Goal: Book appointment/travel/reservation

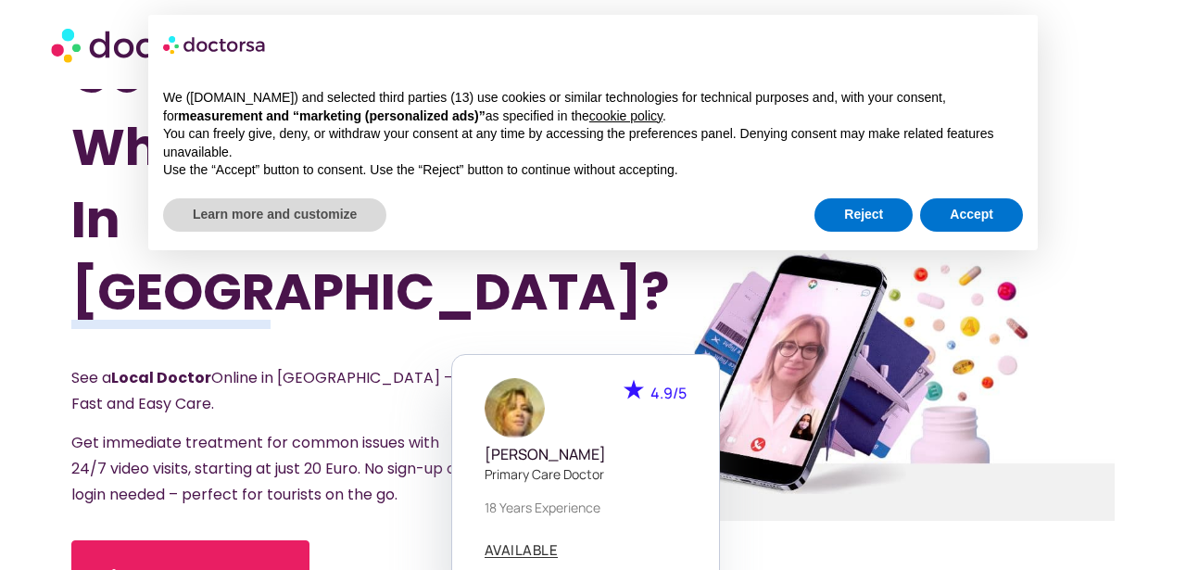
scroll to position [60, 0]
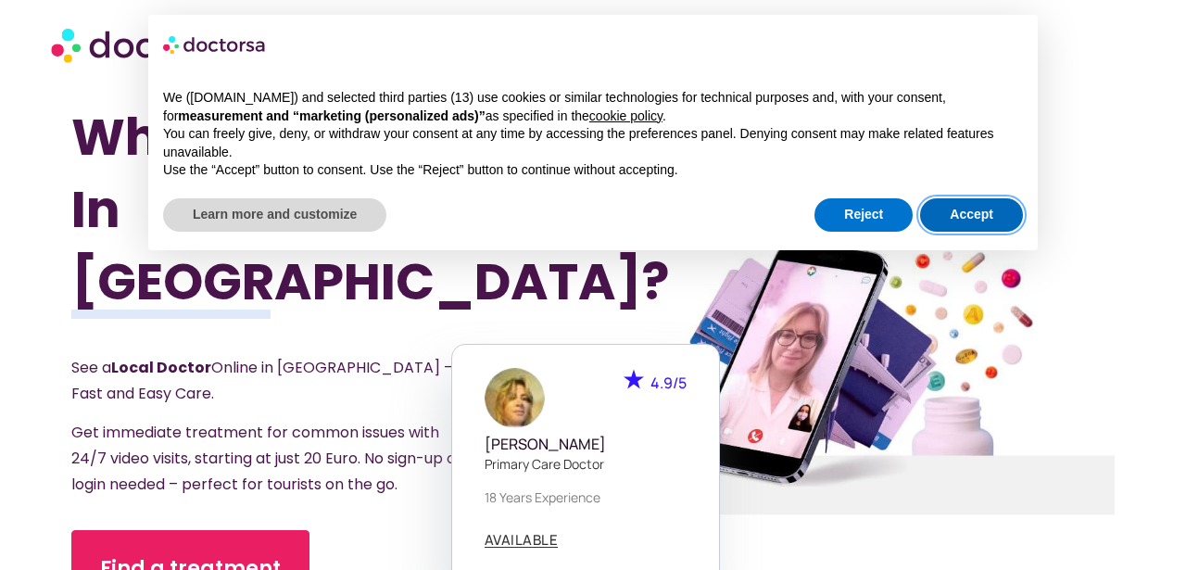
click at [963, 215] on button "Accept" at bounding box center [971, 214] width 103 height 33
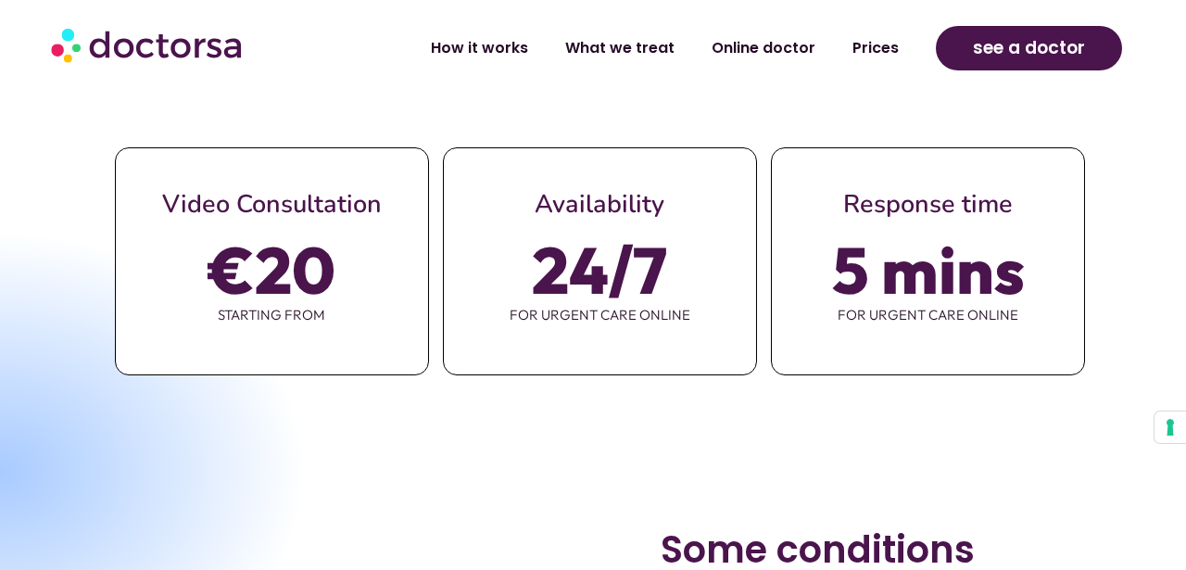
scroll to position [899, 0]
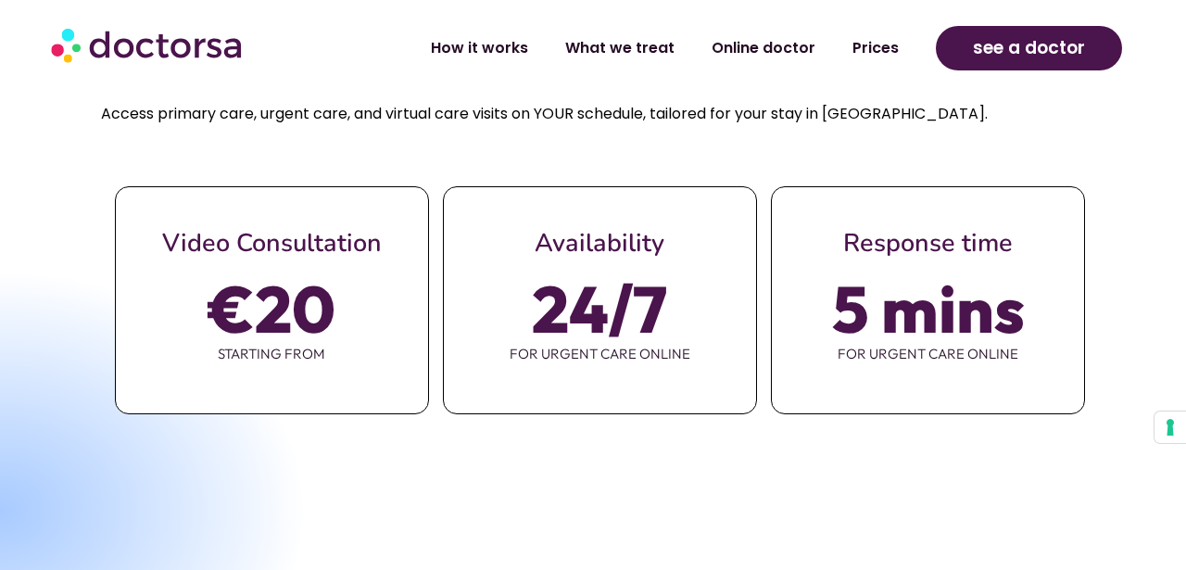
click at [847, 316] on div "5 mins for urgent care online" at bounding box center [928, 327] width 312 height 137
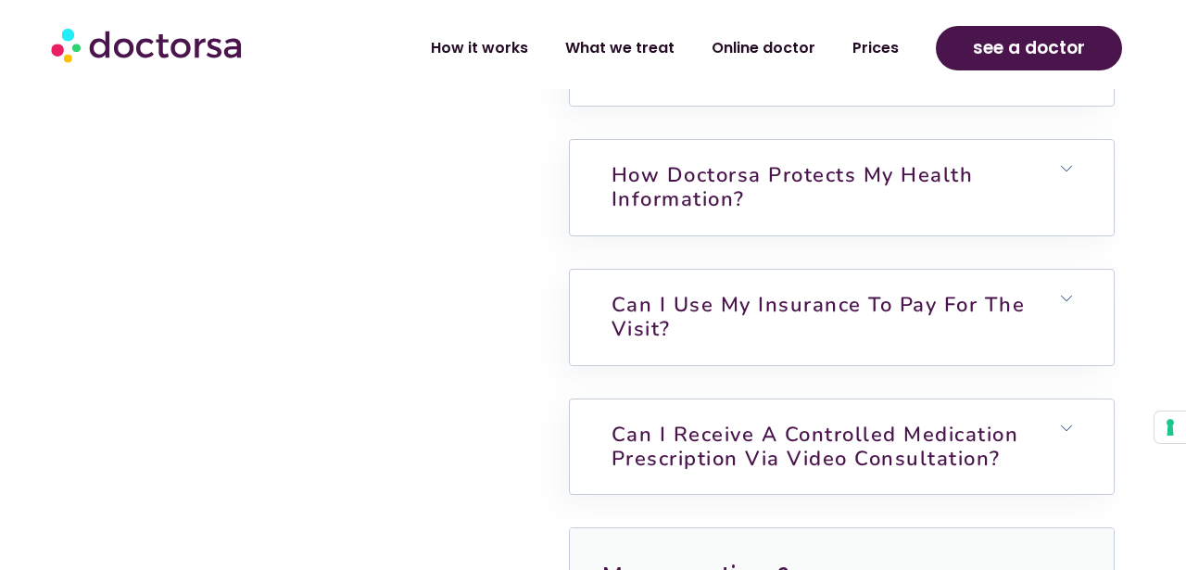
scroll to position [4547, 0]
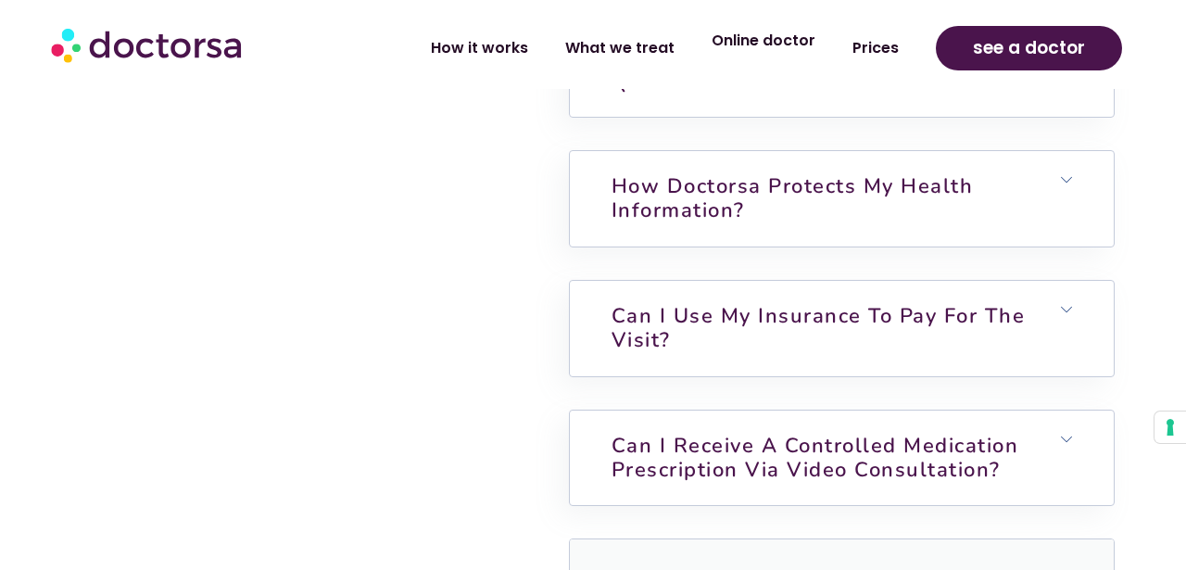
click at [782, 45] on link "Online doctor" at bounding box center [763, 40] width 141 height 43
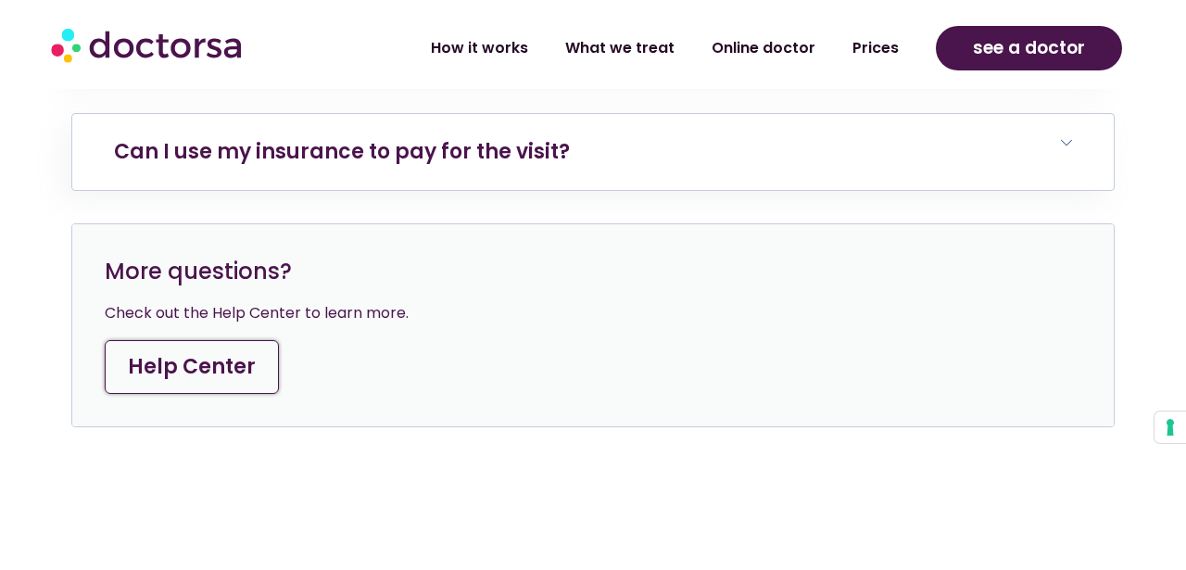
scroll to position [6797, 0]
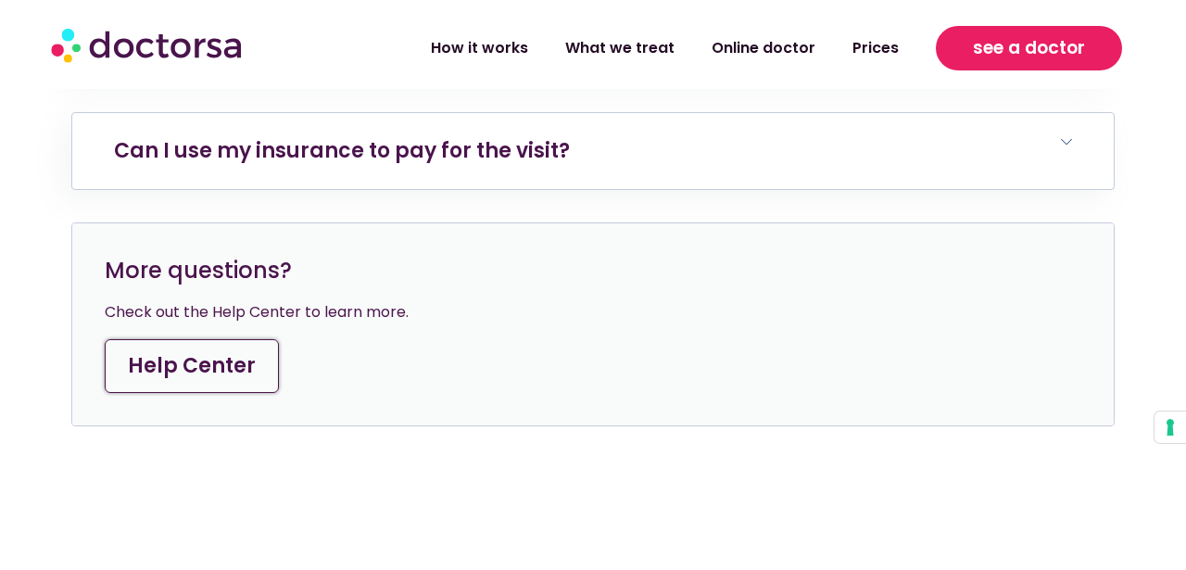
click at [997, 51] on span "see a doctor" at bounding box center [1029, 48] width 112 height 30
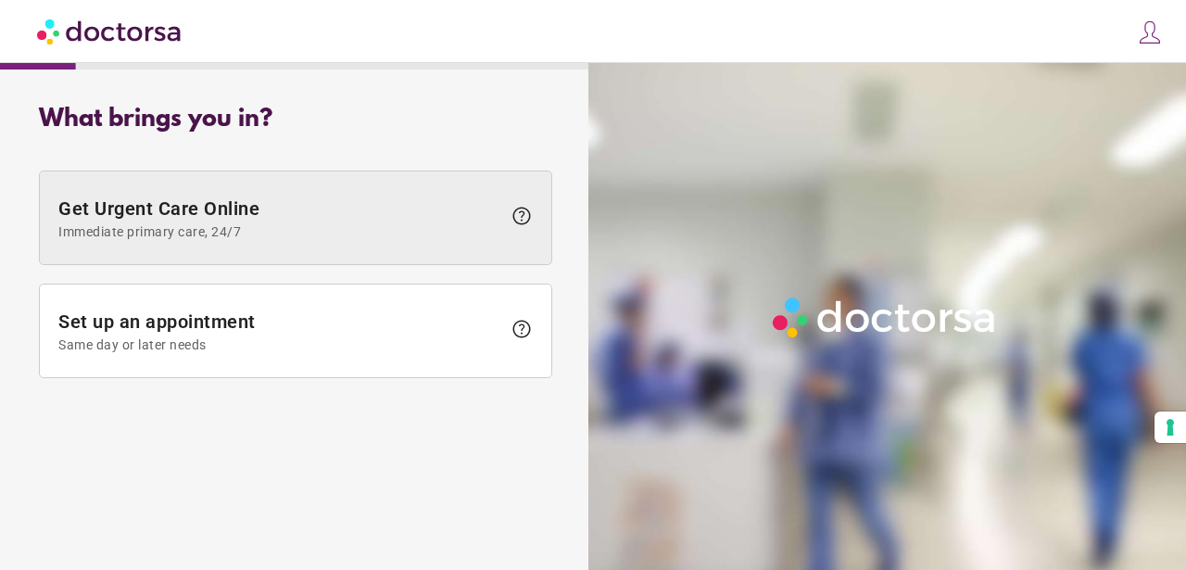
click at [462, 246] on span at bounding box center [295, 217] width 511 height 93
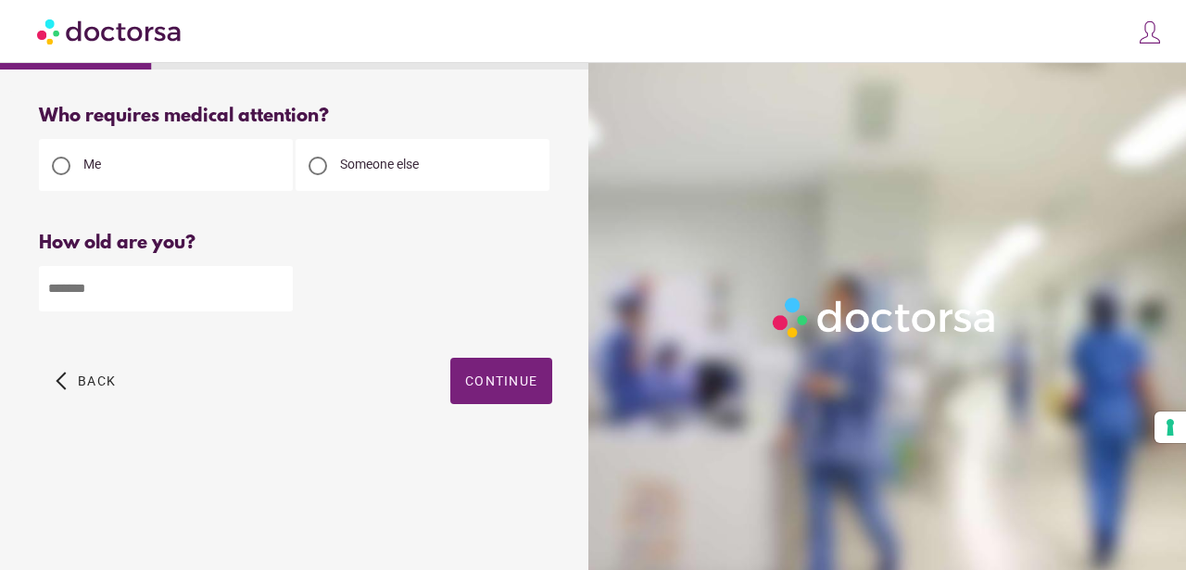
click at [318, 170] on div at bounding box center [318, 166] width 19 height 19
click at [251, 296] on input "number" at bounding box center [166, 288] width 254 height 45
type input "**"
click at [505, 381] on span "Continue" at bounding box center [501, 380] width 72 height 15
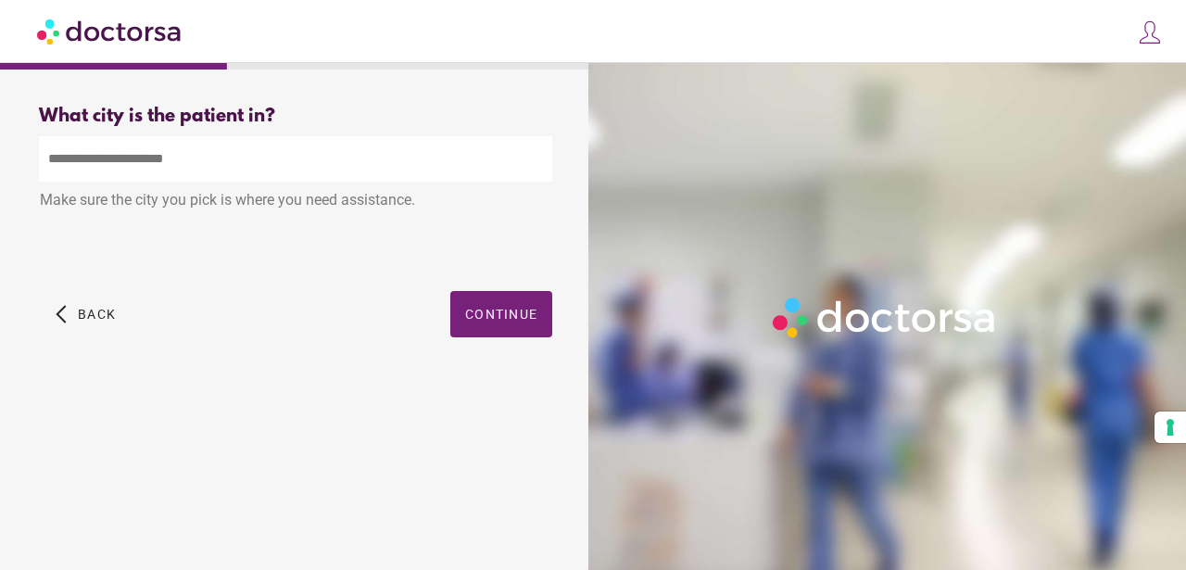
click at [279, 165] on input "text" at bounding box center [295, 158] width 513 height 45
type input "*"
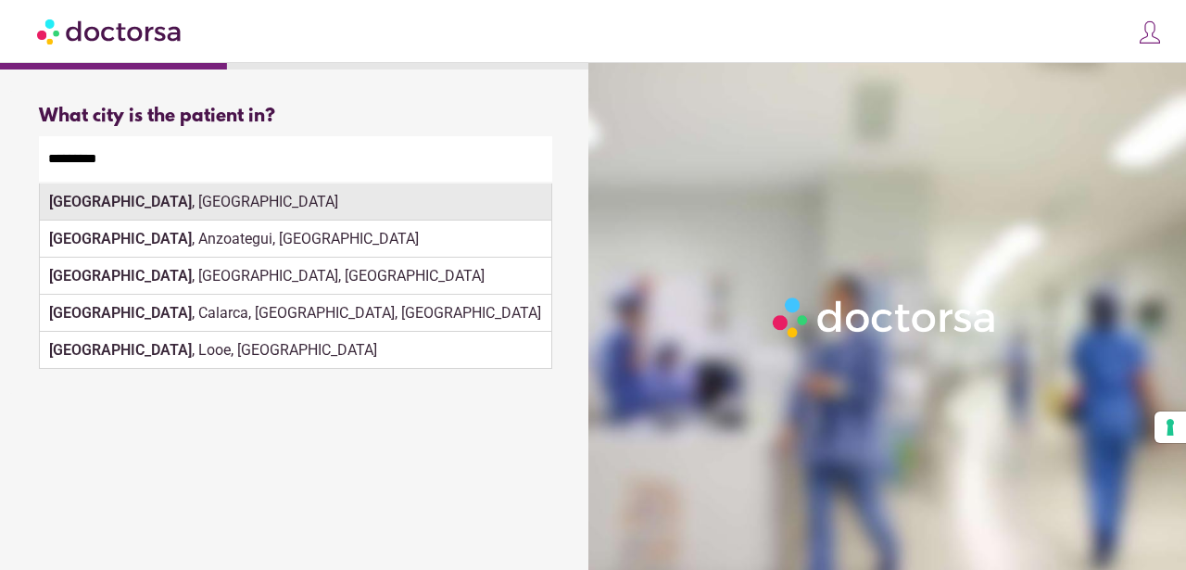
click at [423, 219] on div "Barcelona , Spain" at bounding box center [295, 201] width 511 height 37
type input "**********"
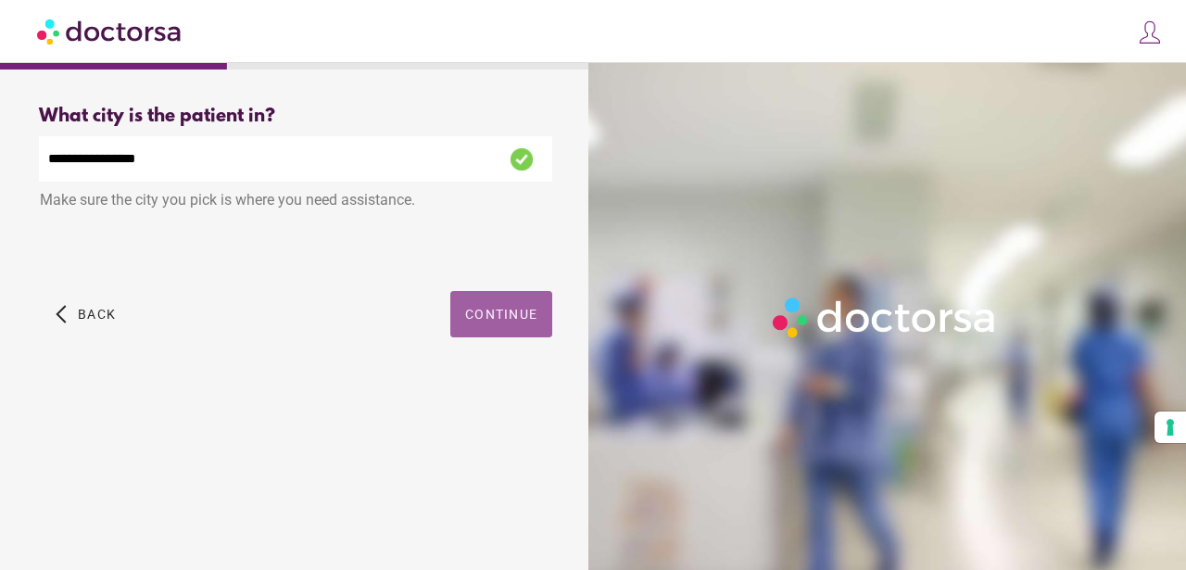
click at [536, 309] on span "Continue" at bounding box center [501, 314] width 72 height 15
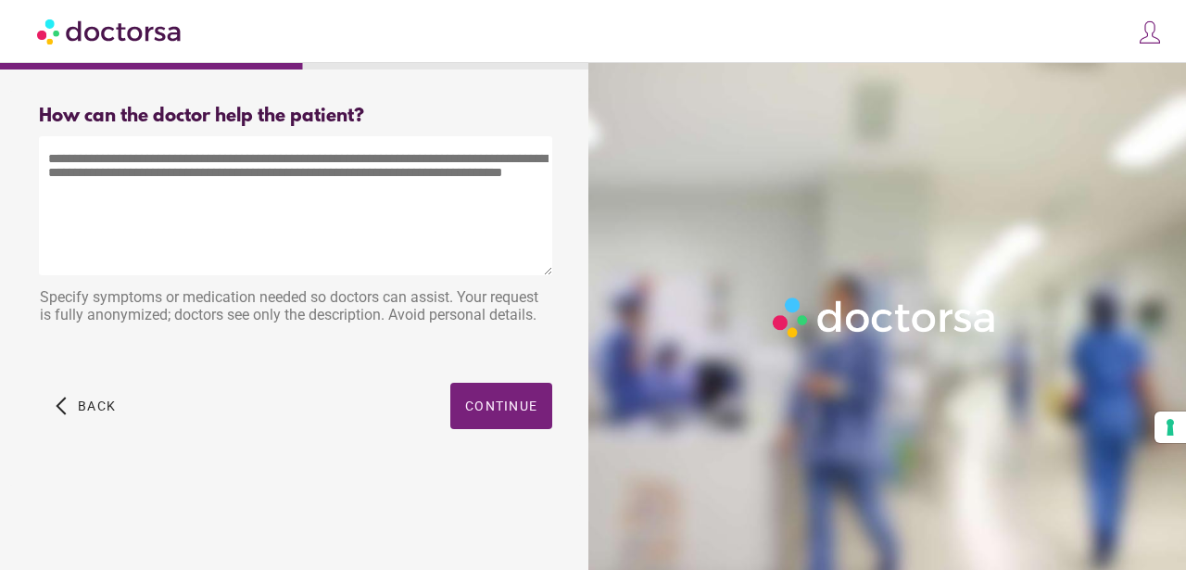
click at [312, 209] on textarea at bounding box center [295, 205] width 513 height 139
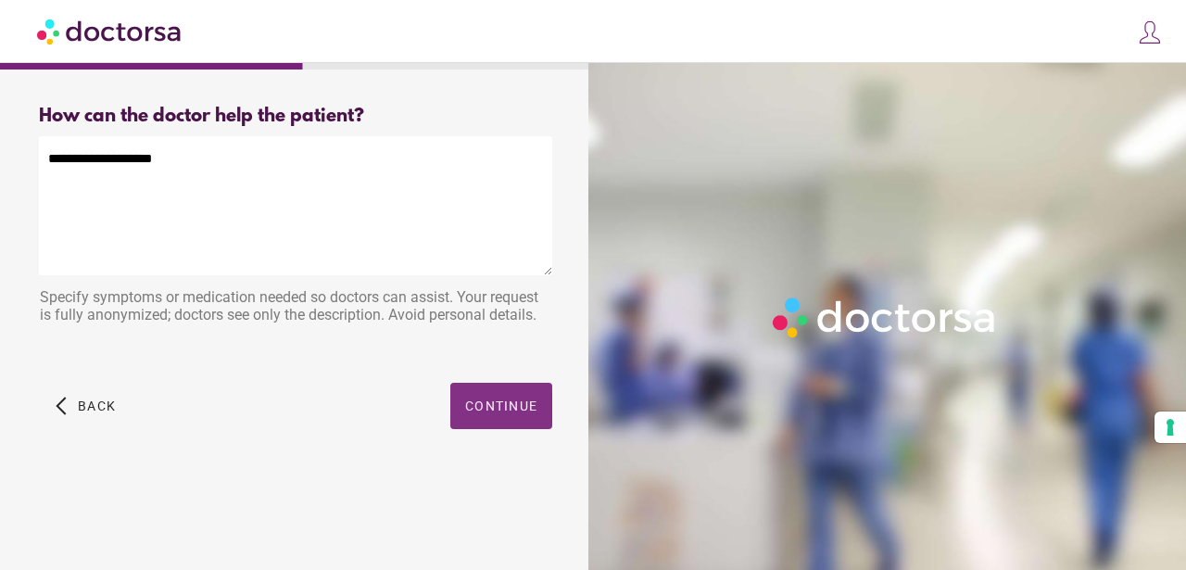
type textarea "**********"
click at [505, 411] on span "Continue" at bounding box center [501, 405] width 72 height 15
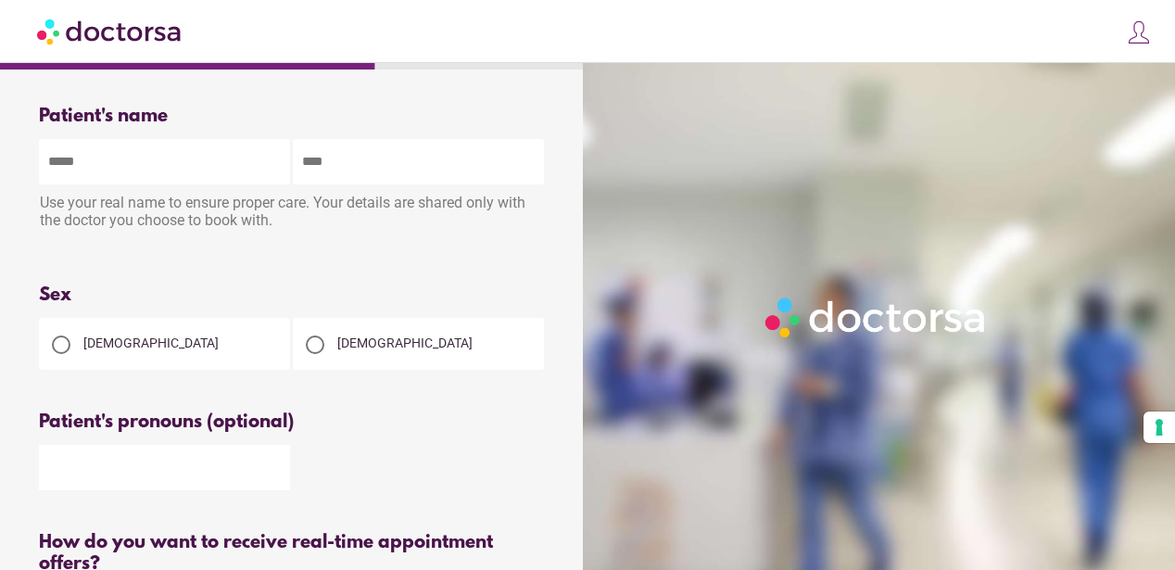
click at [318, 345] on div at bounding box center [315, 344] width 19 height 19
click at [205, 467] on input "text" at bounding box center [164, 467] width 251 height 45
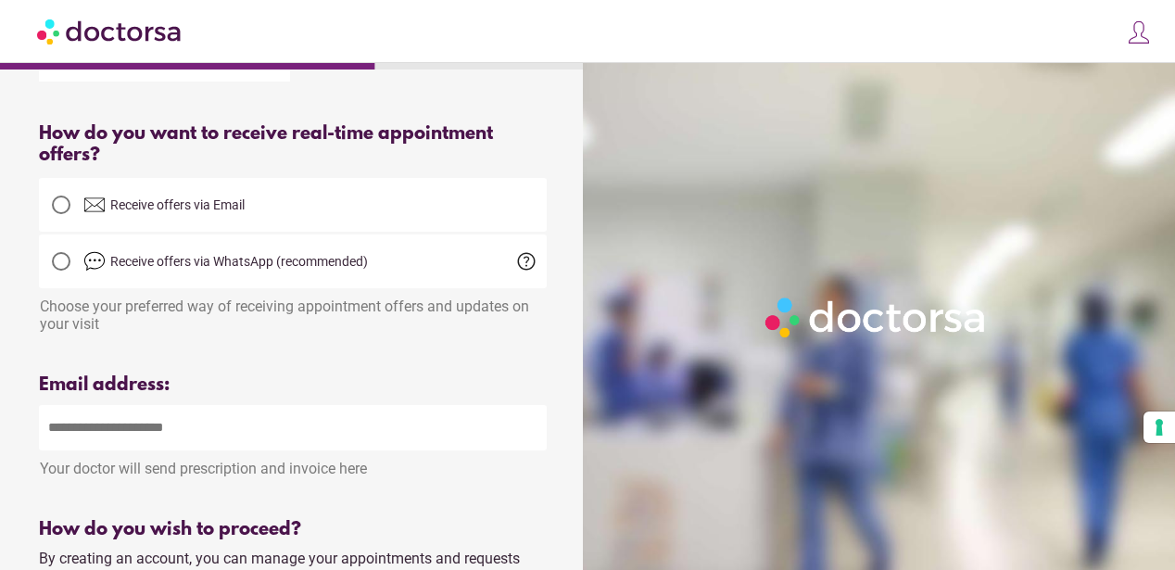
scroll to position [412, 0]
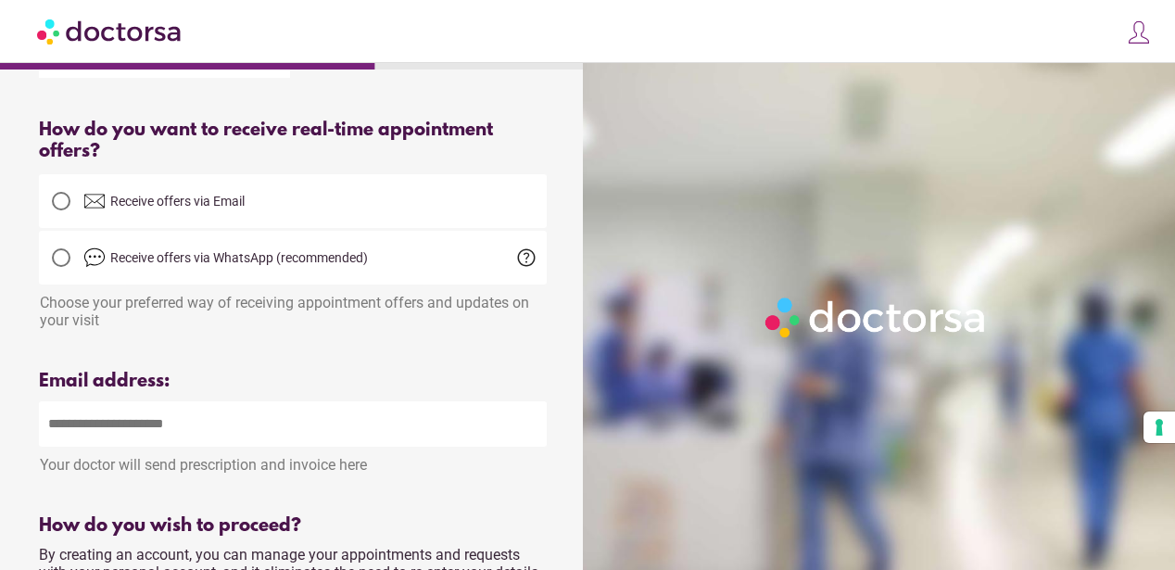
type input "**"
type input "**********"
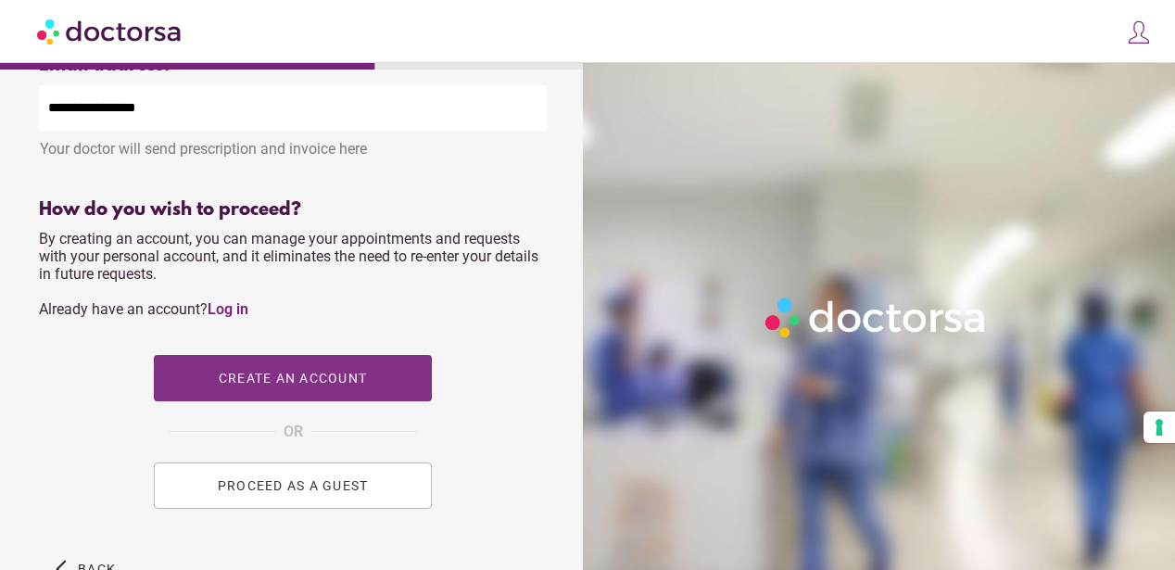
scroll to position [736, 0]
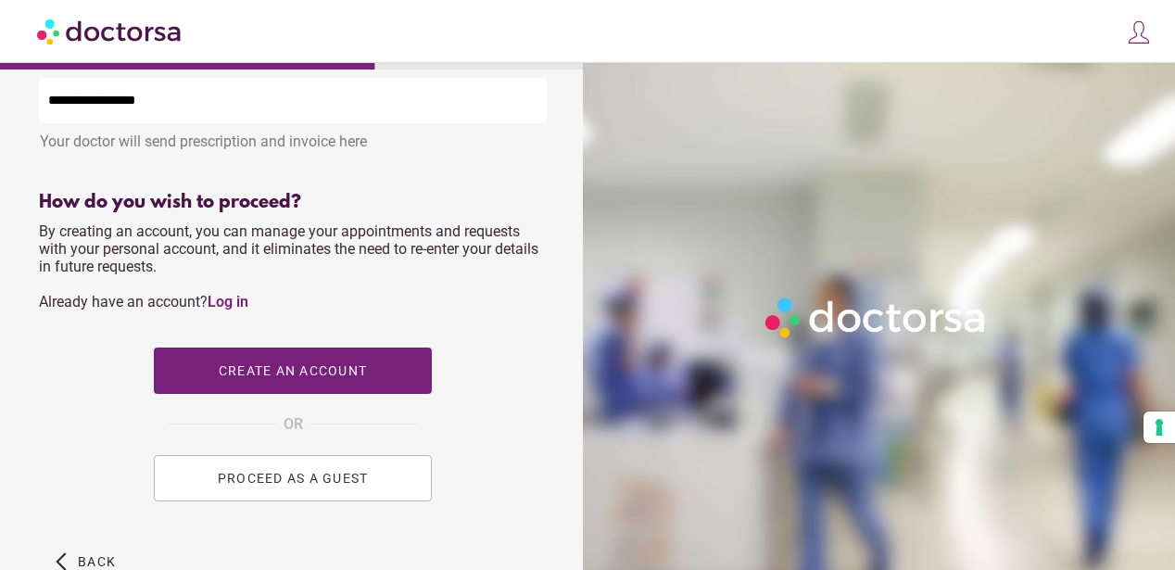
click at [283, 498] on button "PROCEED AS A GUEST" at bounding box center [293, 478] width 278 height 46
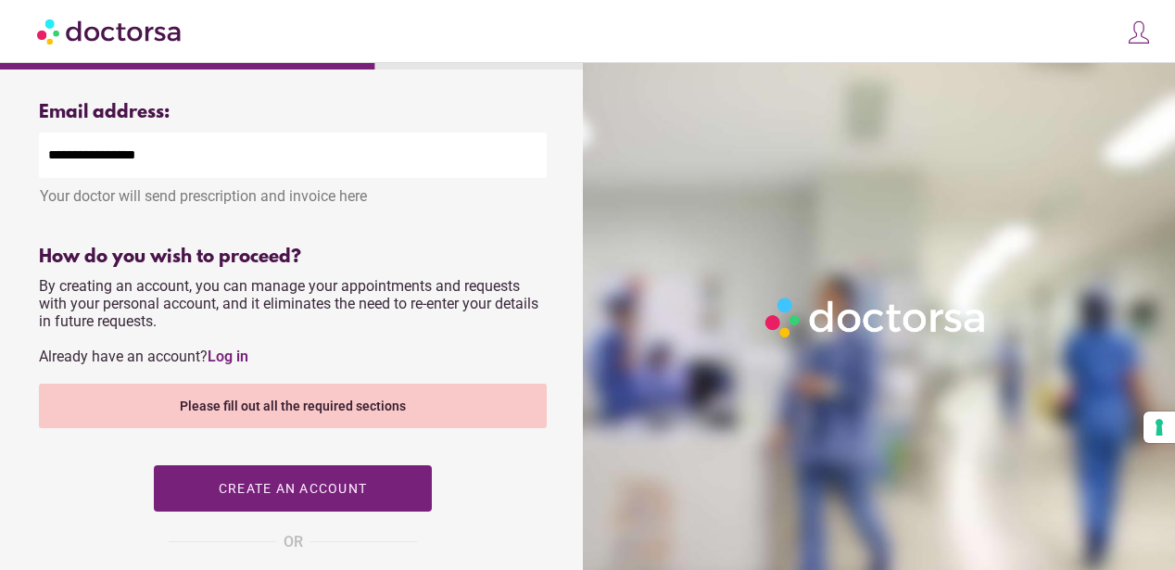
scroll to position [690, 0]
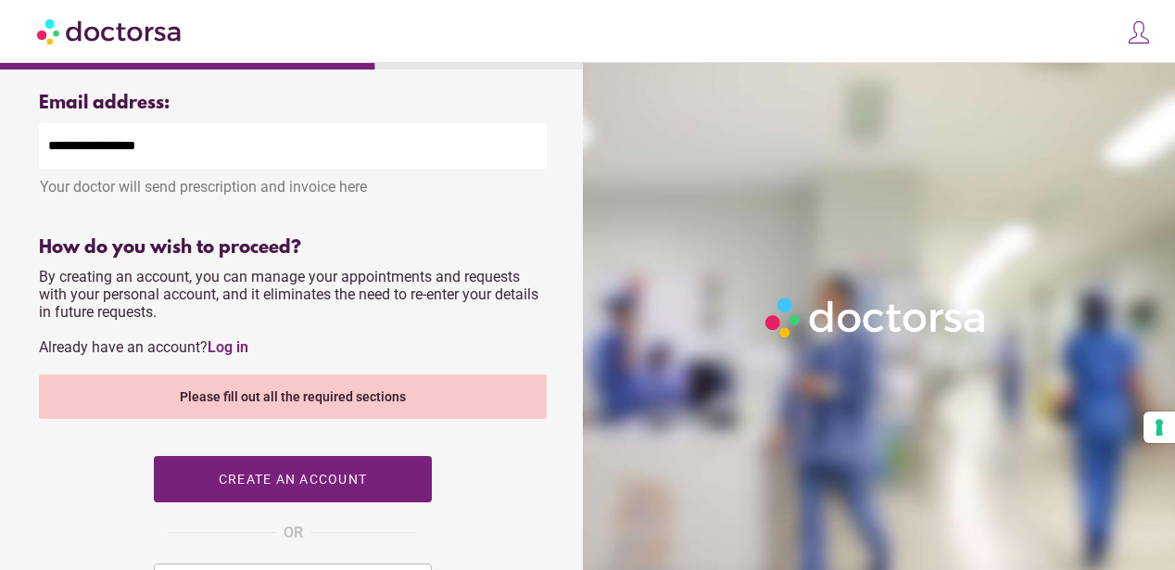
click at [302, 407] on div "Please fill out all the required sections" at bounding box center [293, 396] width 508 height 44
click at [301, 486] on span "Create an account" at bounding box center [293, 479] width 148 height 15
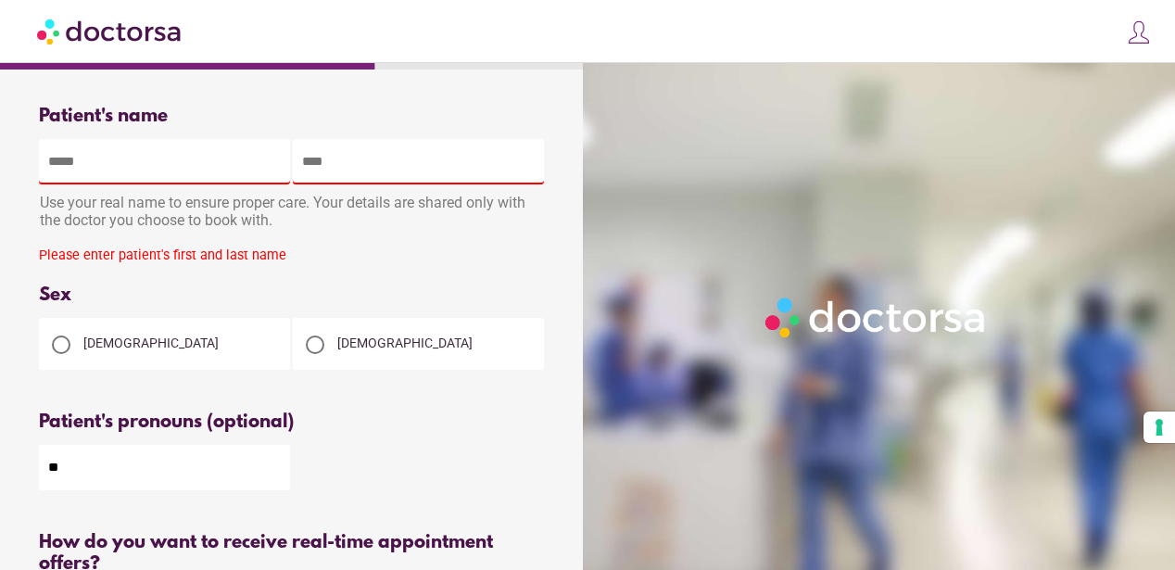
scroll to position [0, 0]
type input "*******"
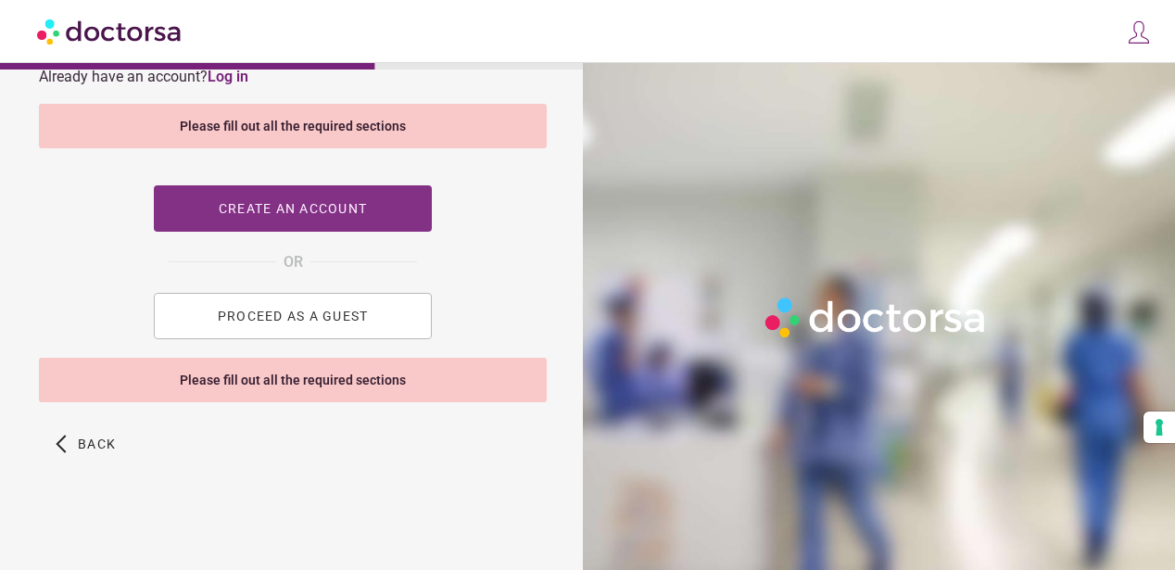
scroll to position [965, 0]
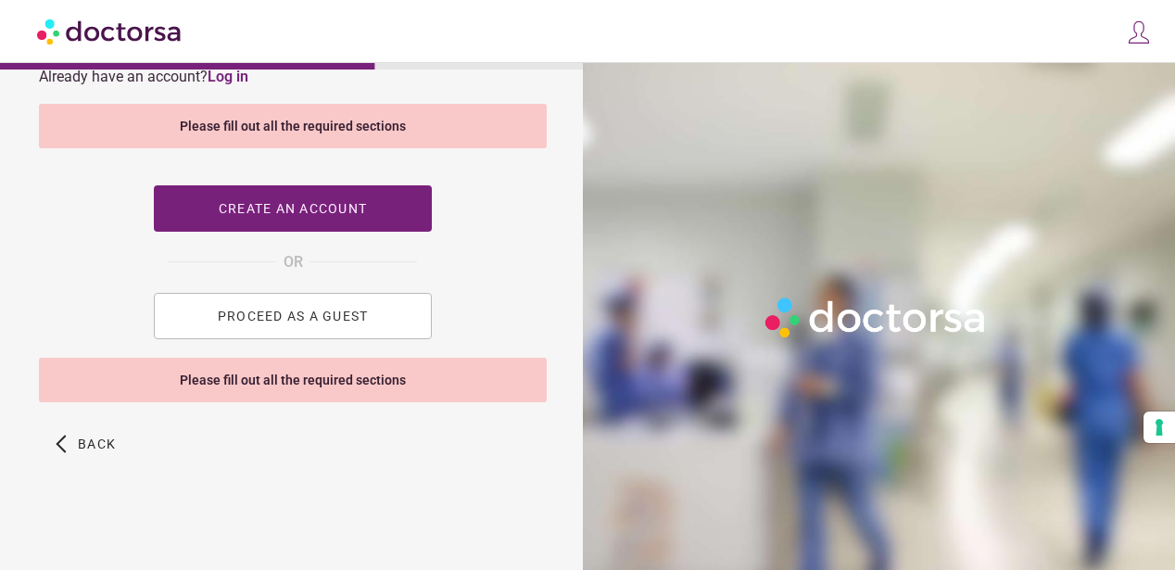
type input "*********"
click at [276, 327] on button "PROCEED AS A GUEST" at bounding box center [293, 316] width 278 height 46
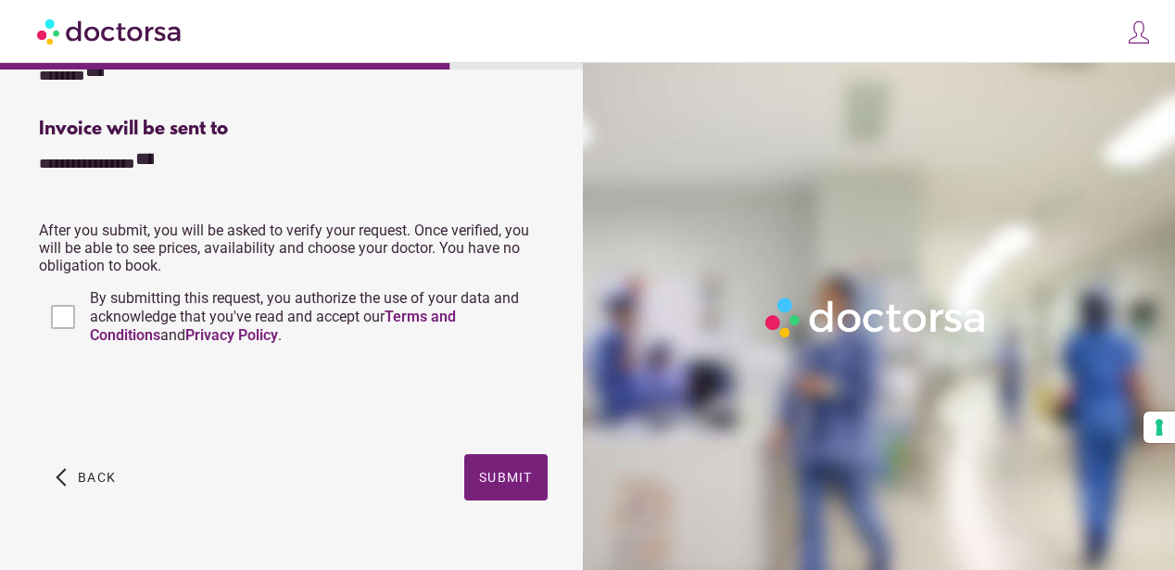
scroll to position [489, 0]
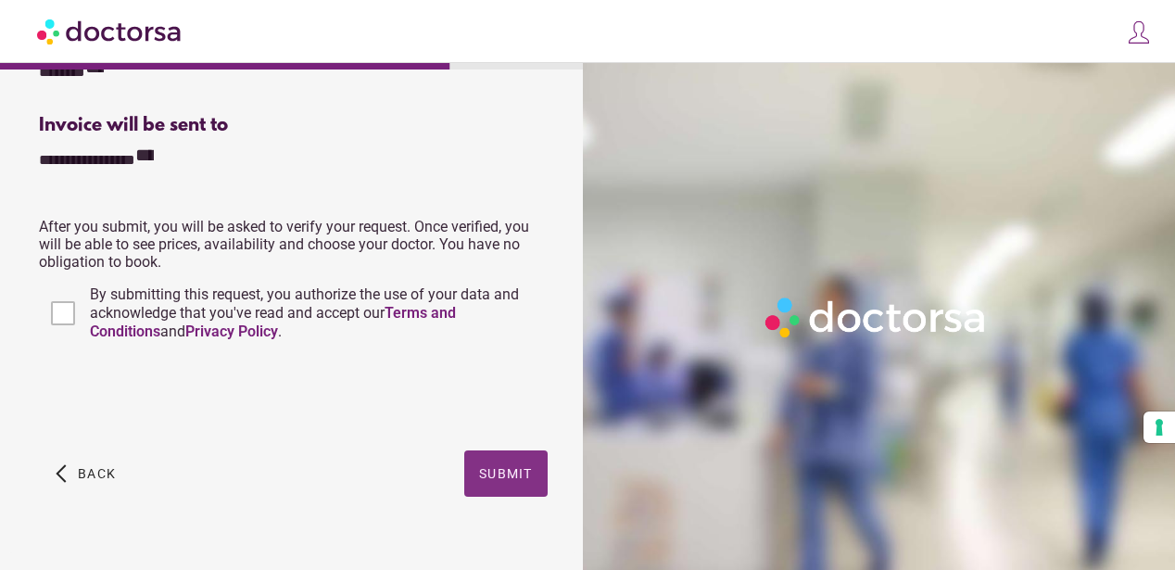
click at [489, 486] on span "button" at bounding box center [505, 473] width 83 height 46
